Goal: Task Accomplishment & Management: Manage account settings

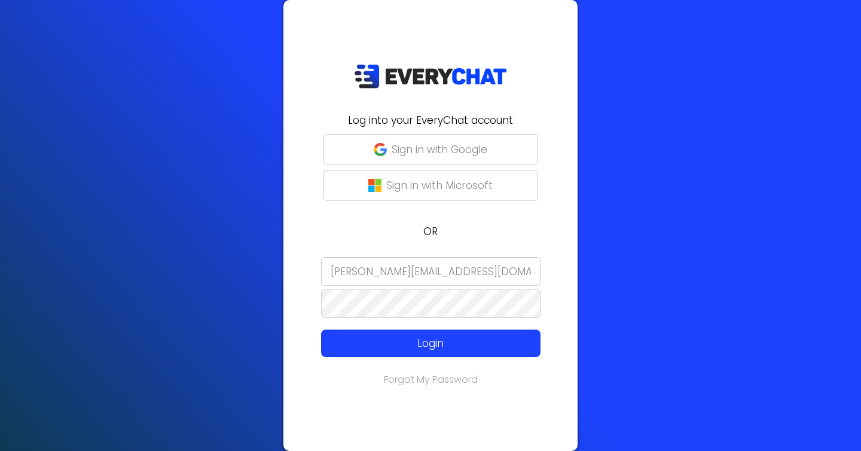
click at [291, 387] on div at bounding box center [291, 387] width 0 height 0
click at [388, 276] on input "[EMAIL_ADDRESS][DOMAIN_NAME]" at bounding box center [430, 271] width 219 height 29
click at [369, 270] on input "[EMAIL_ADDRESS][DOMAIN_NAME]" at bounding box center [430, 271] width 219 height 29
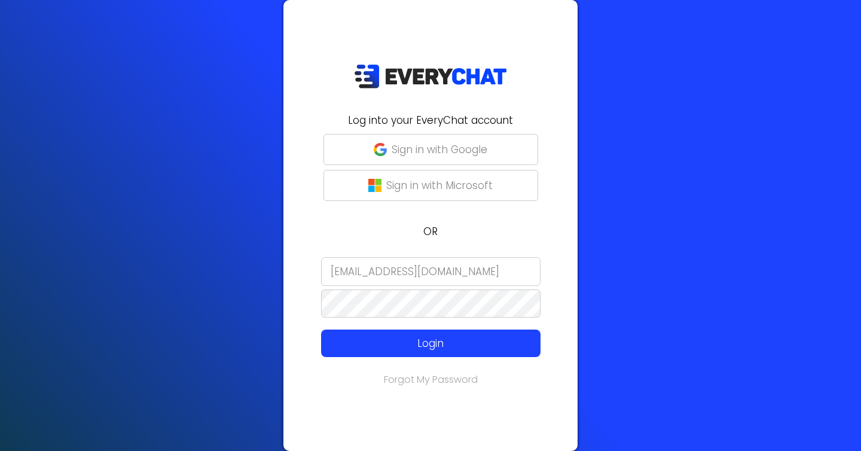
click at [369, 270] on input "[EMAIL_ADDRESS][DOMAIN_NAME]" at bounding box center [430, 271] width 219 height 29
type input "[EMAIL_ADDRESS][DOMAIN_NAME]"
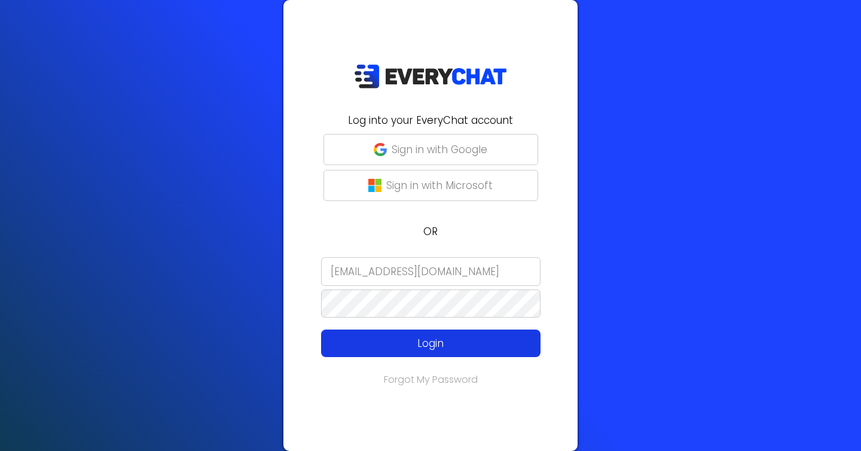
click at [393, 348] on p "Login" at bounding box center [430, 343] width 175 height 16
